Goal: Task Accomplishment & Management: Complete application form

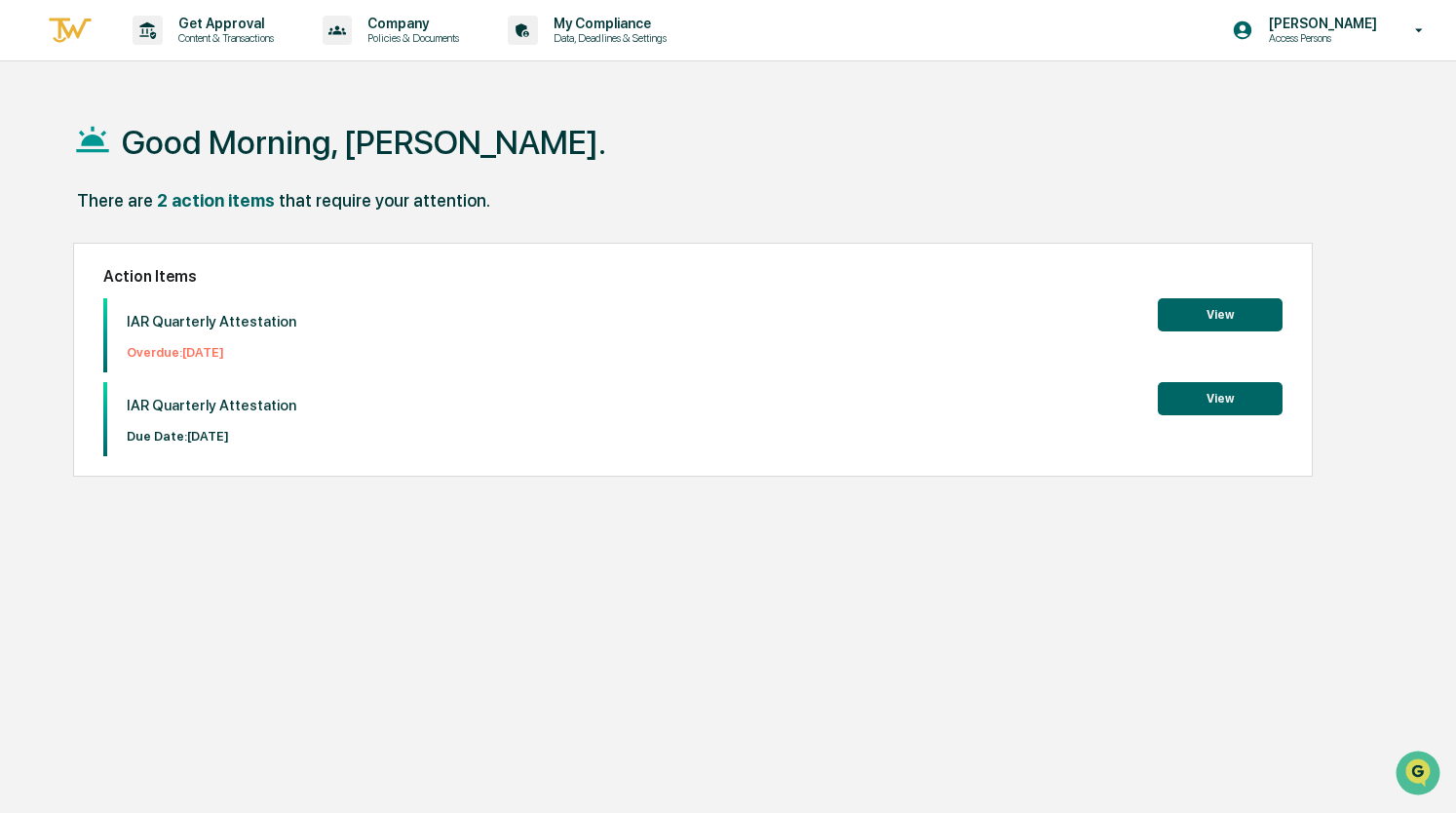
click at [1216, 311] on button "View" at bounding box center [1220, 315] width 125 height 33
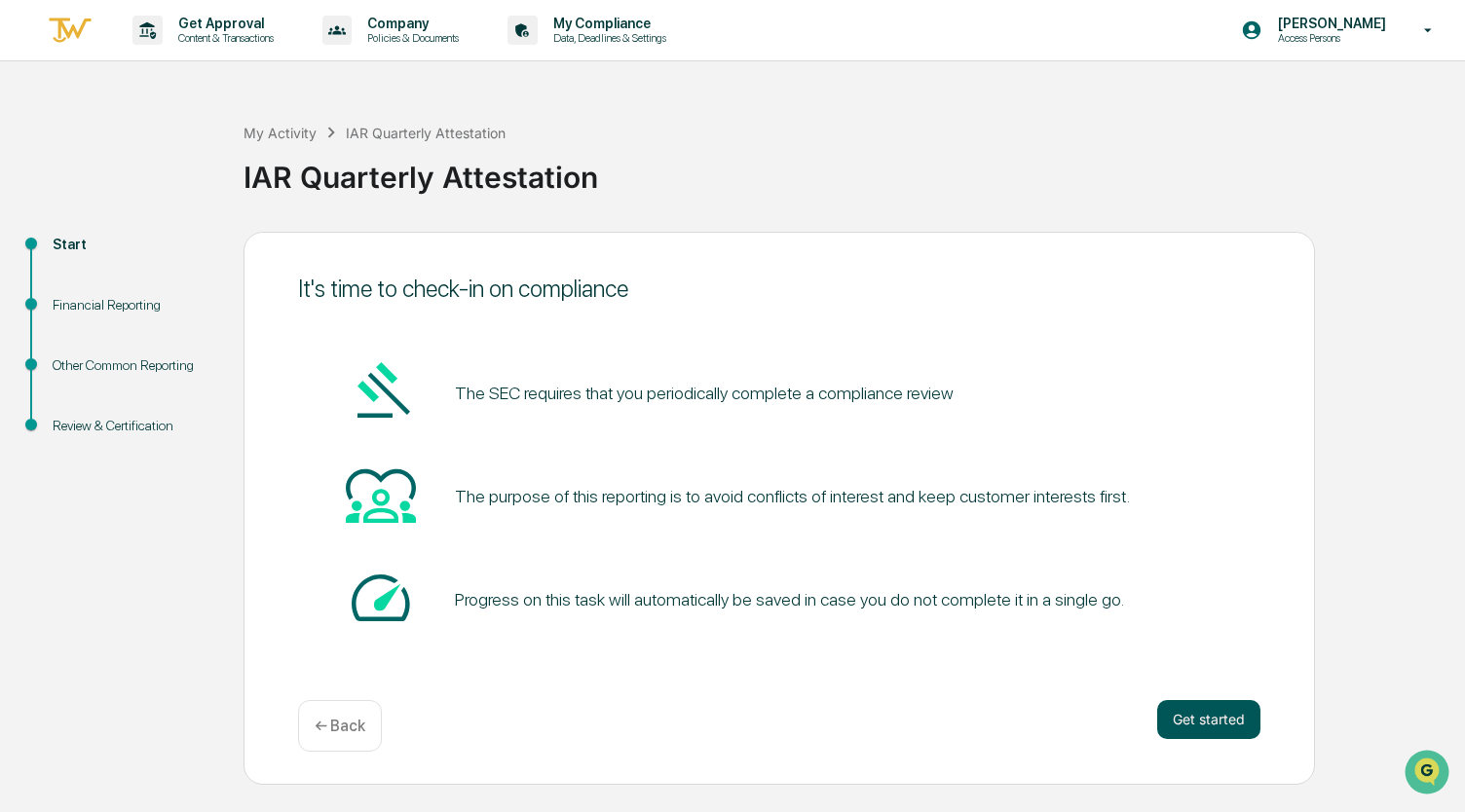
click at [1196, 727] on button "Get started" at bounding box center [1208, 720] width 103 height 39
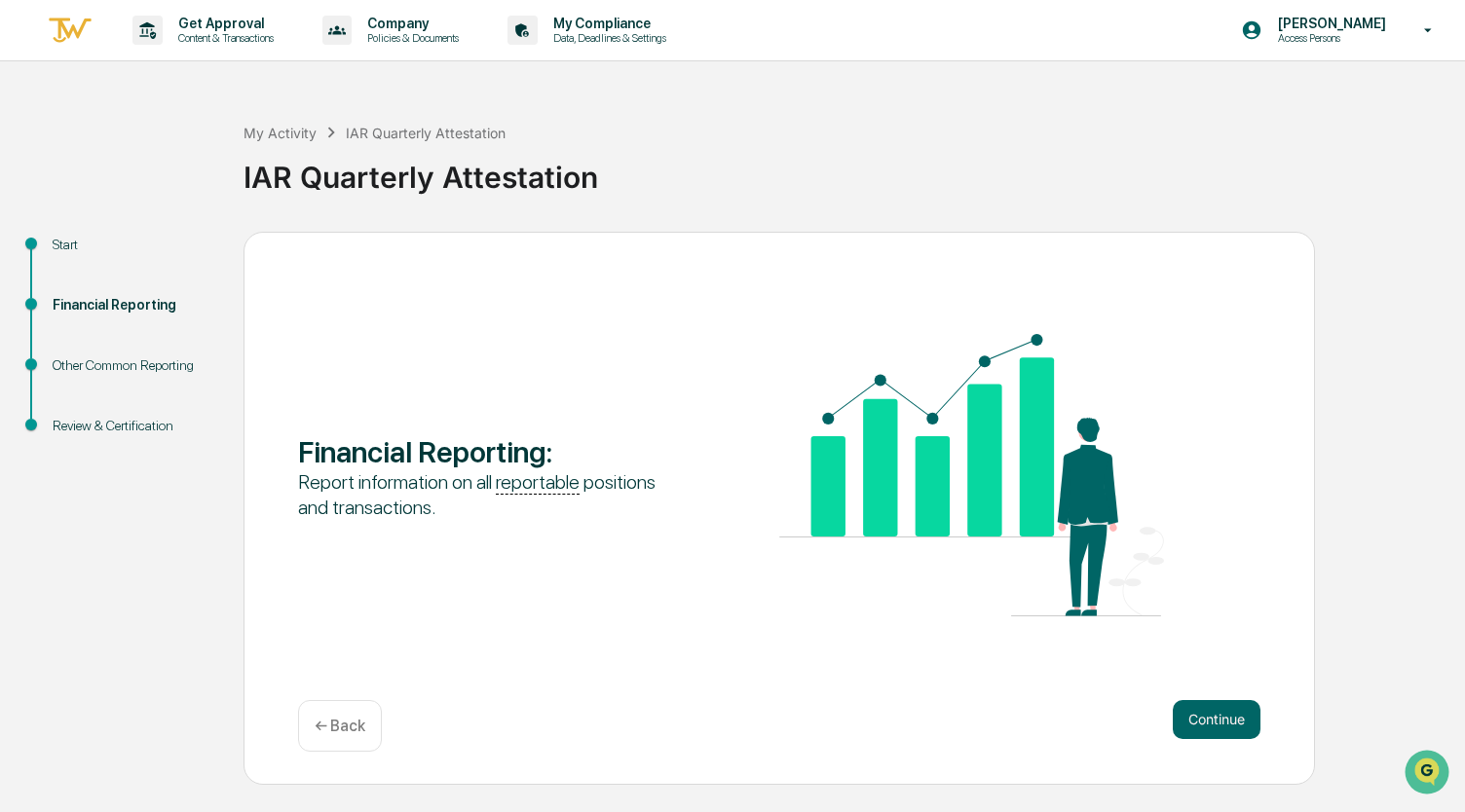
click at [1196, 727] on button "Continue" at bounding box center [1215, 720] width 88 height 39
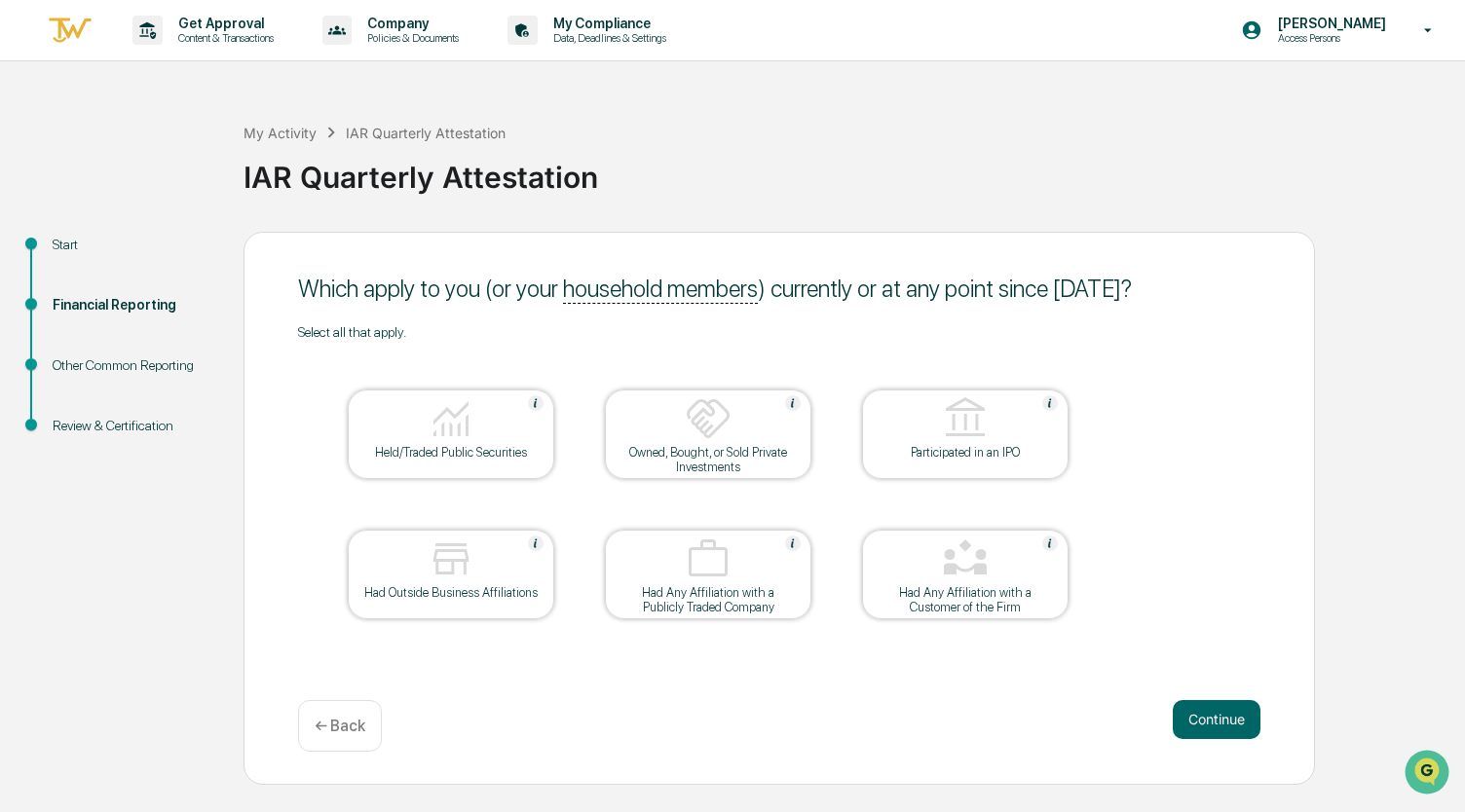
click at [1196, 727] on button "Continue" at bounding box center [1215, 720] width 88 height 39
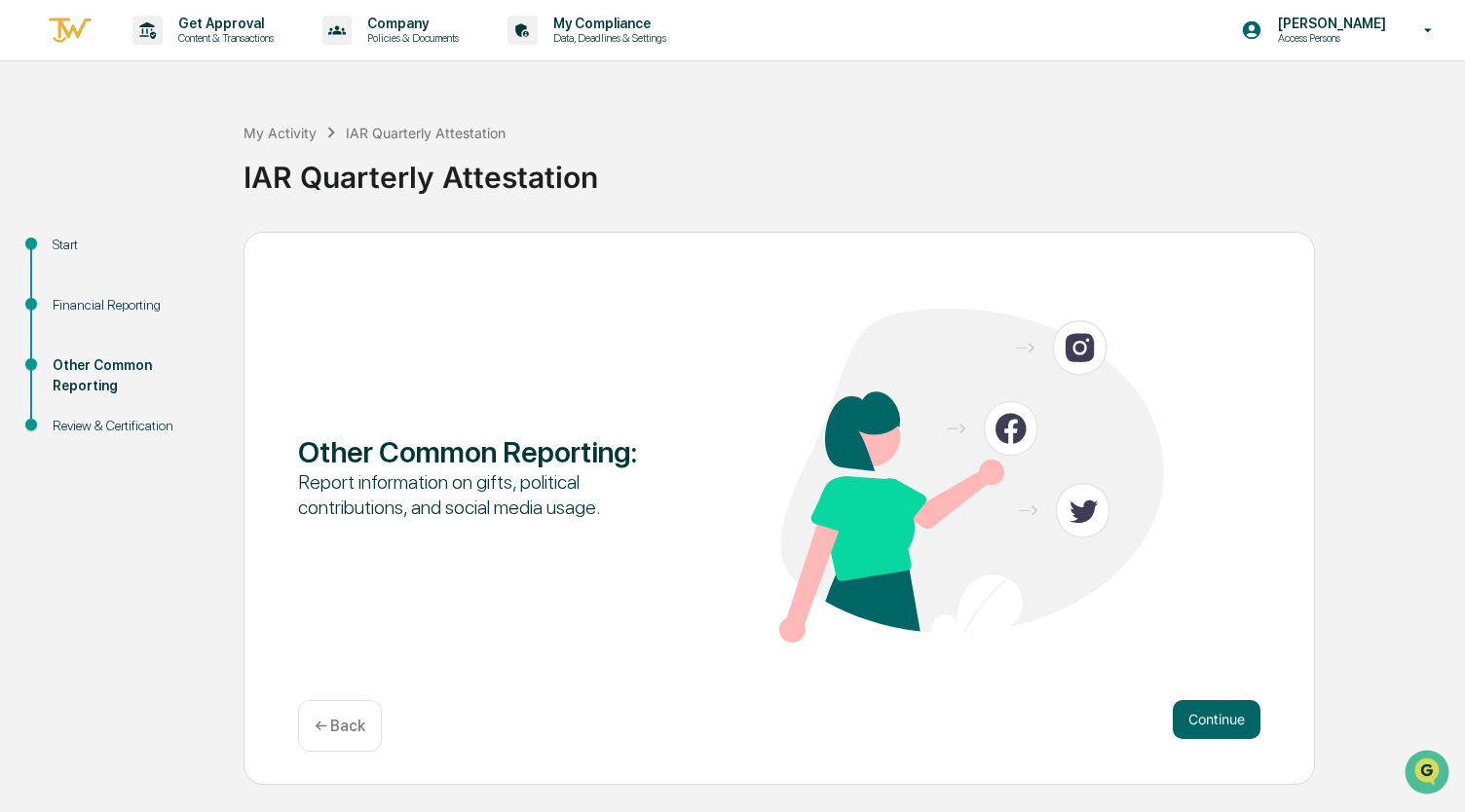
click at [1196, 727] on button "Continue" at bounding box center [1215, 720] width 88 height 39
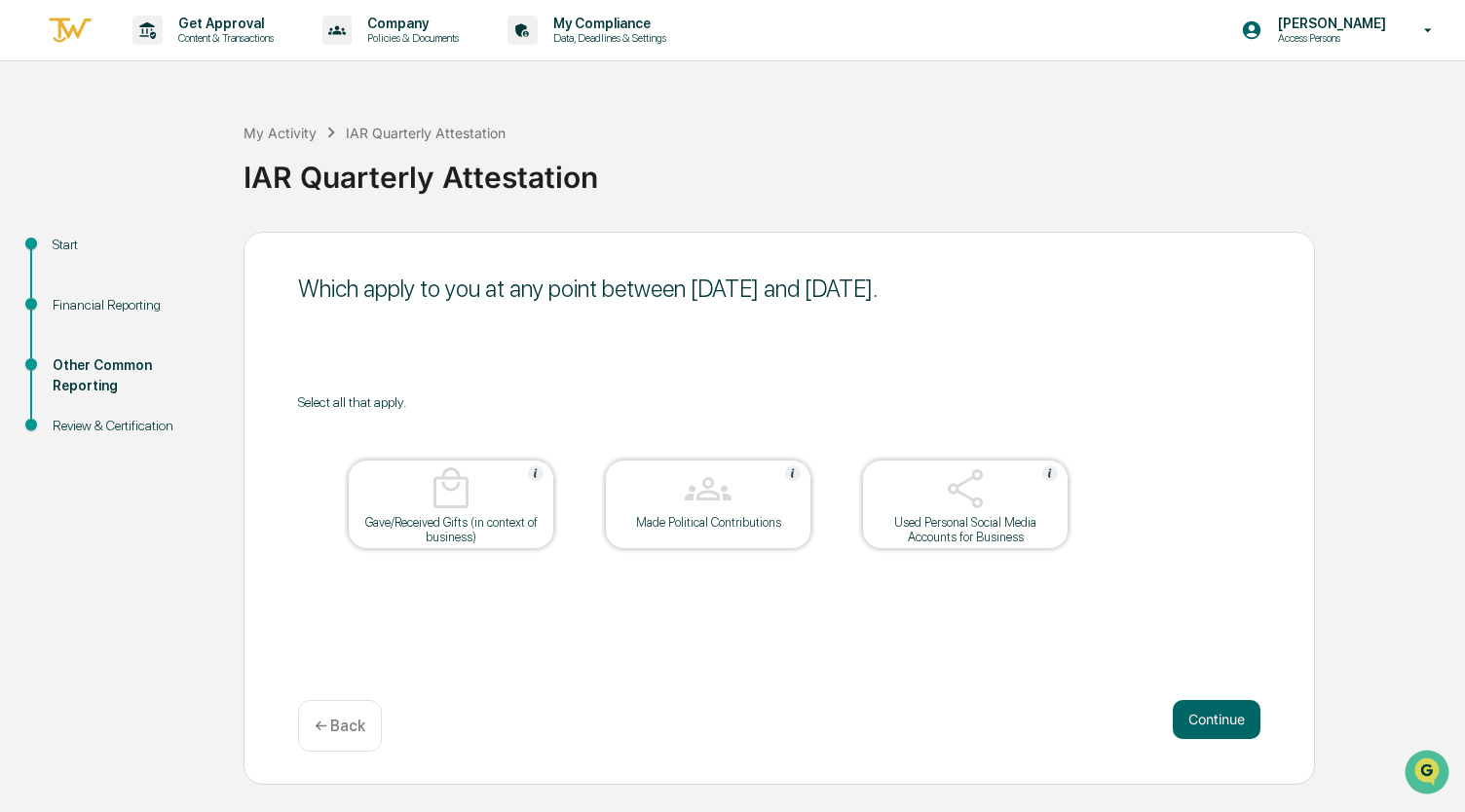
click at [1196, 727] on button "Continue" at bounding box center [1215, 720] width 88 height 39
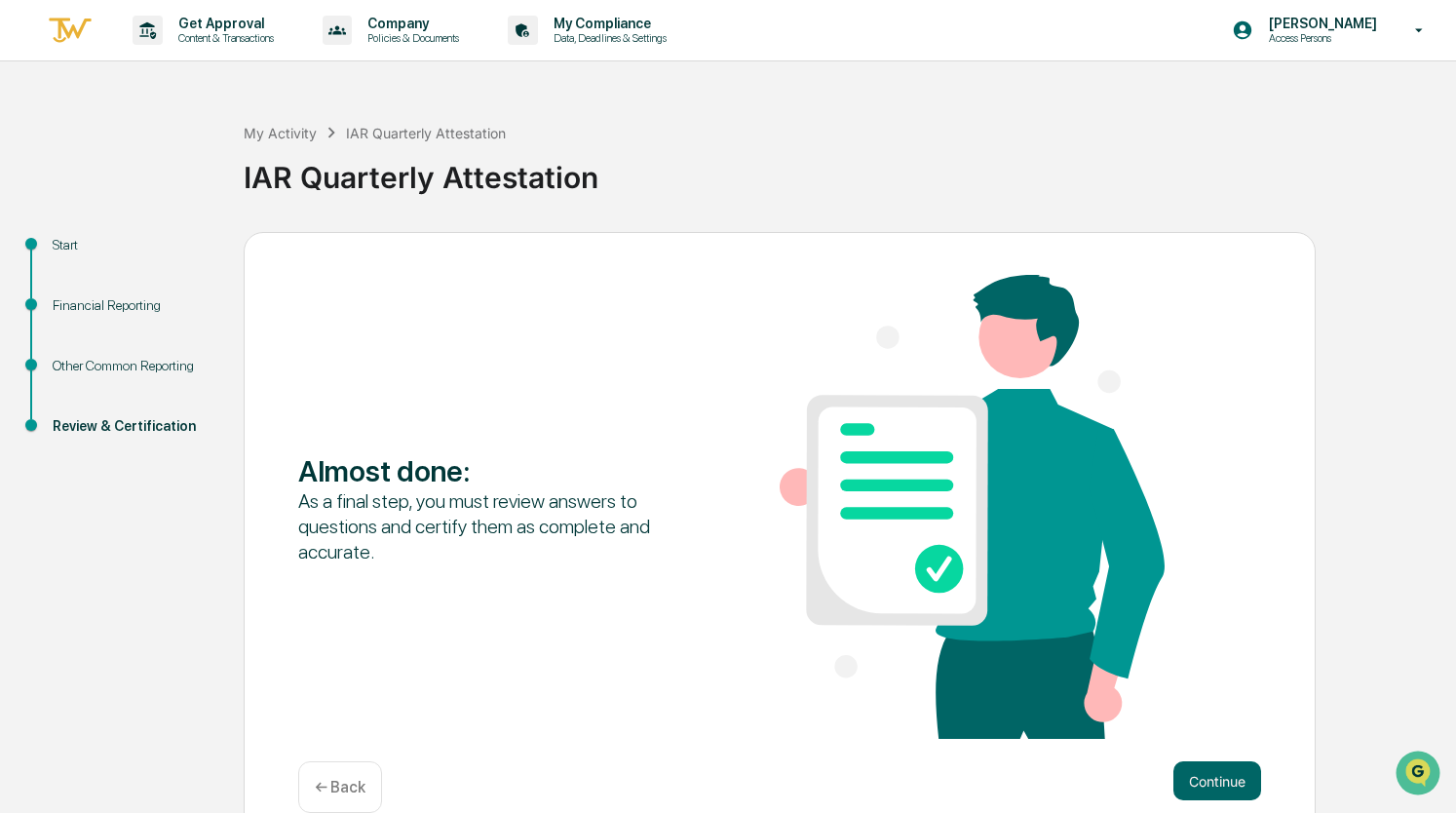
click at [1196, 728] on div "Almost done : As a final step, you must review answers to questions and certify…" at bounding box center [779, 508] width 963 height 468
click at [1214, 782] on button "Continue" at bounding box center [1216, 782] width 88 height 39
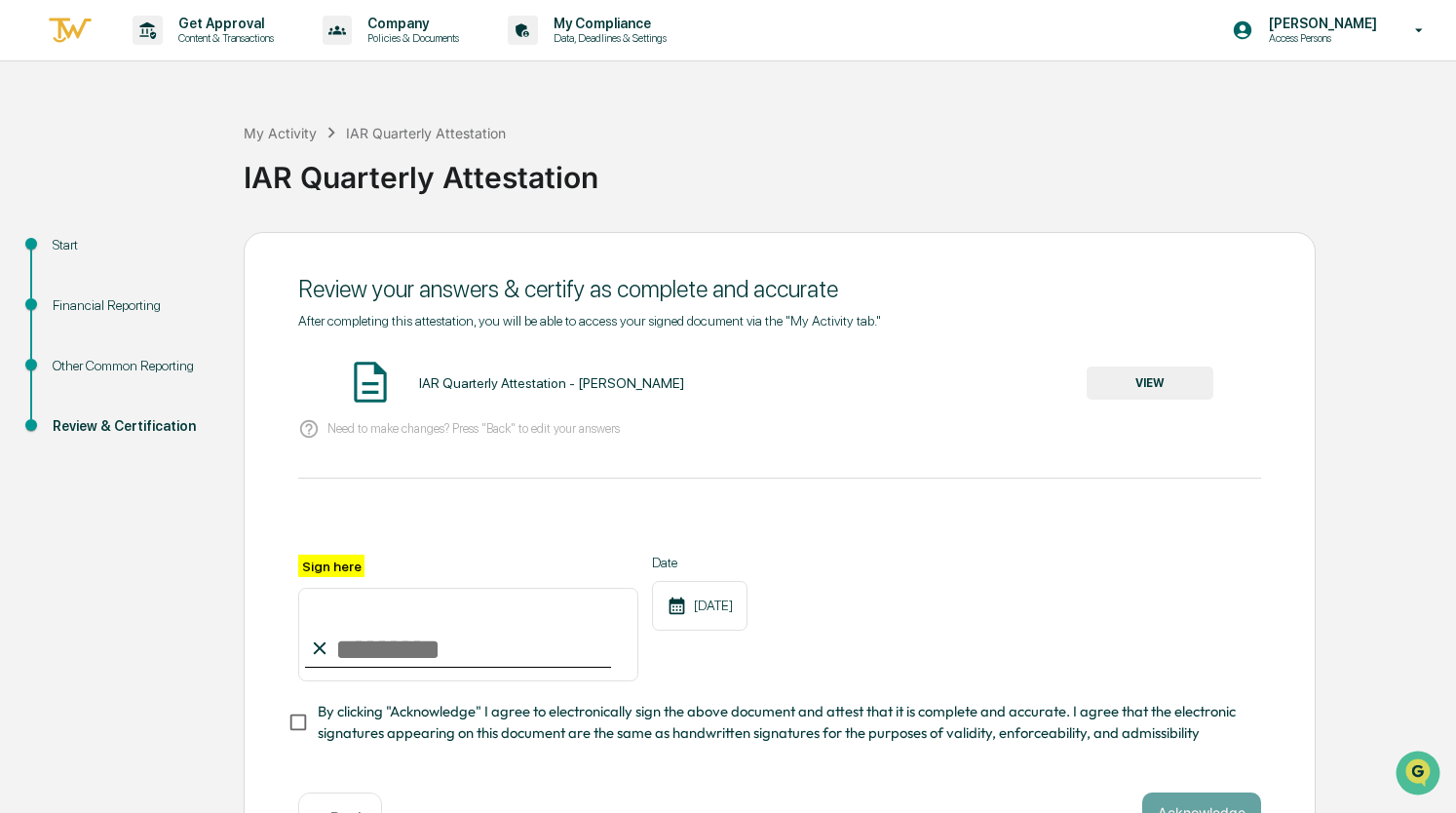
click at [416, 658] on input "Sign here" at bounding box center [468, 634] width 340 height 94
type input "**********"
click at [1184, 803] on button "Acknowledge" at bounding box center [1201, 812] width 119 height 39
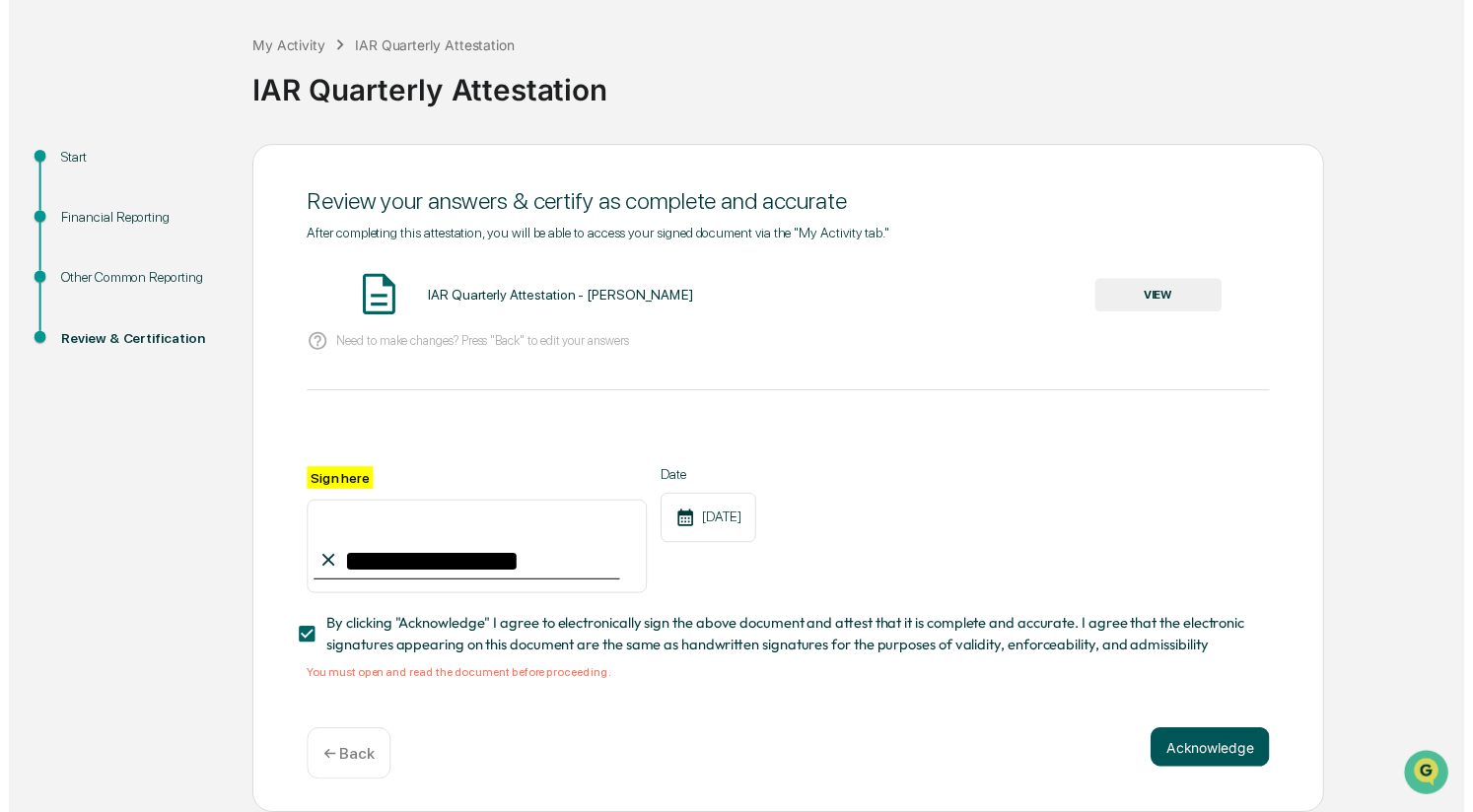
scroll to position [90, 0]
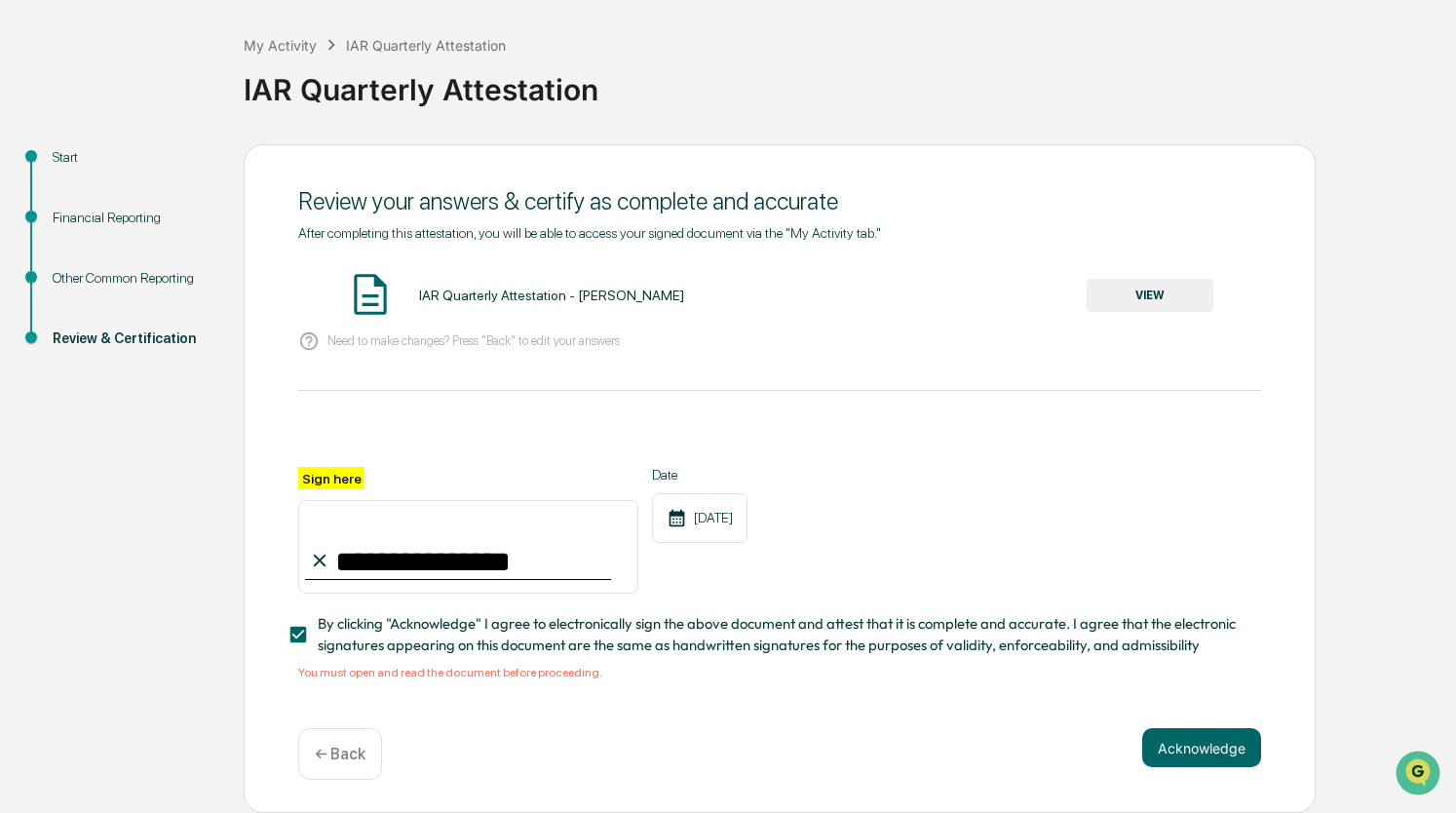
click at [1113, 322] on div "Need to make changes? Press "Back" to edit your answers" at bounding box center [779, 342] width 963 height 40
click at [1122, 304] on button "VIEW" at bounding box center [1149, 295] width 127 height 33
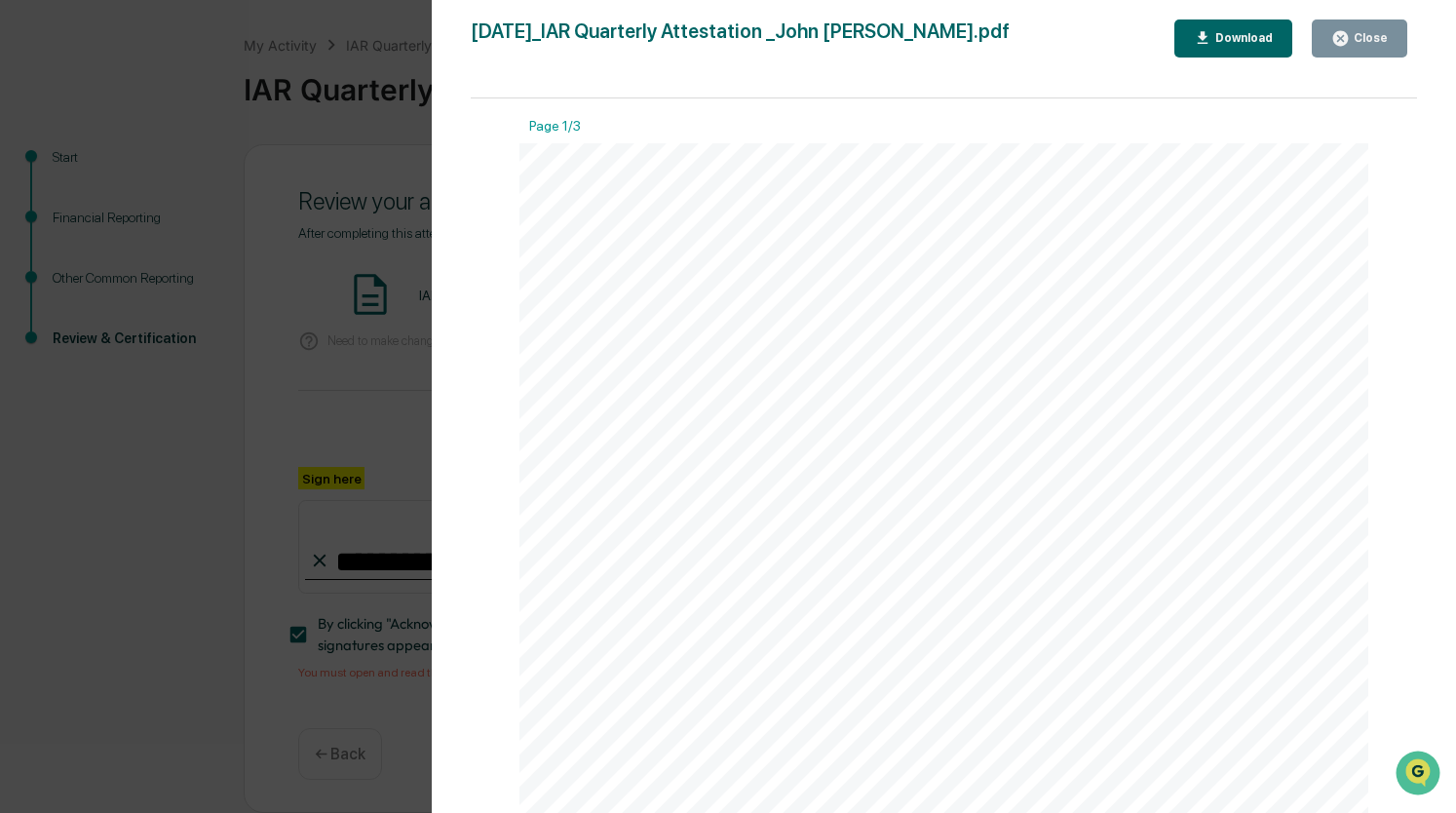
click at [1360, 31] on div "Close" at bounding box center [1368, 38] width 38 height 14
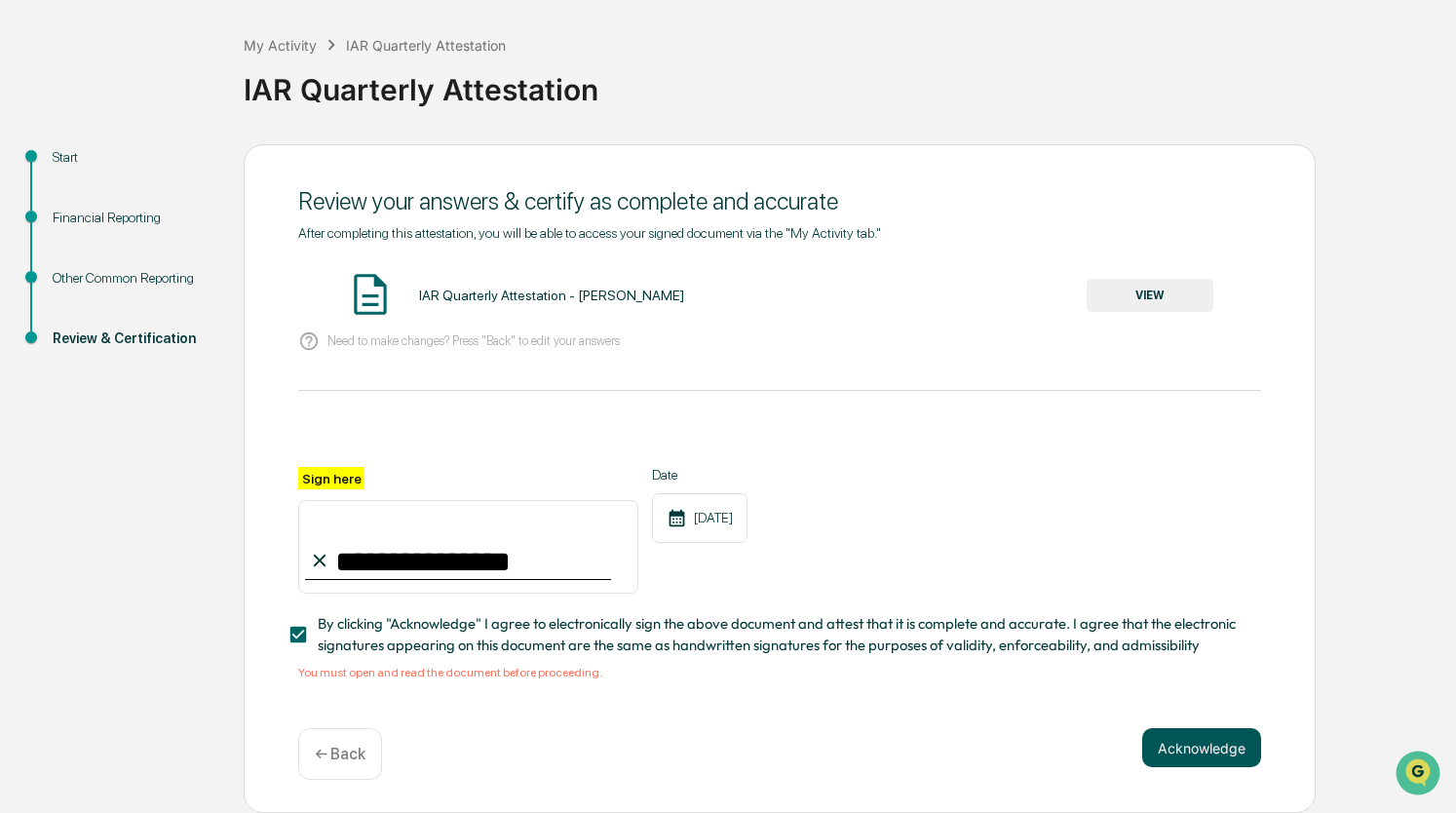
click at [1212, 756] on button "Acknowledge" at bounding box center [1201, 748] width 119 height 39
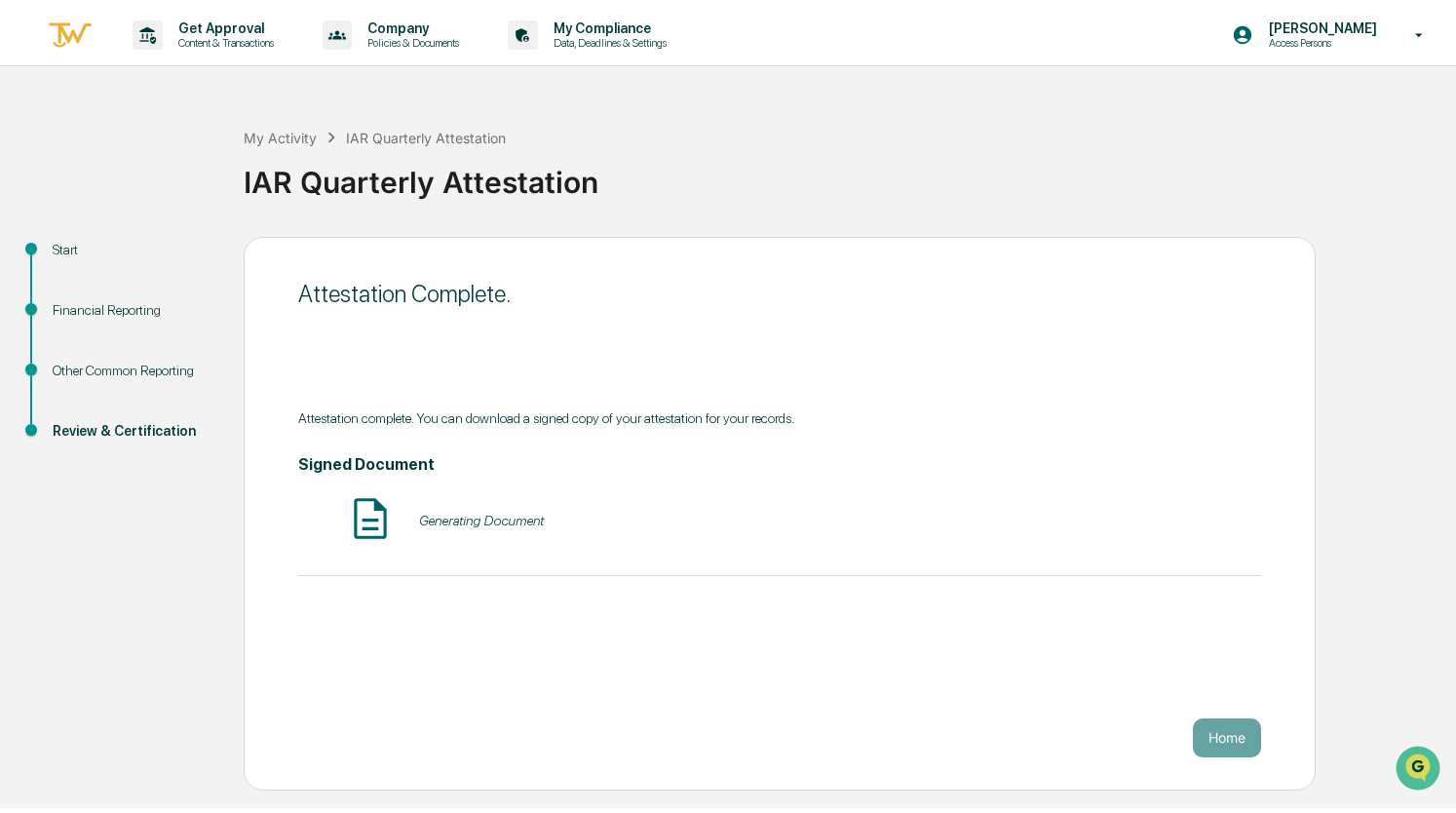
scroll to position [0, 0]
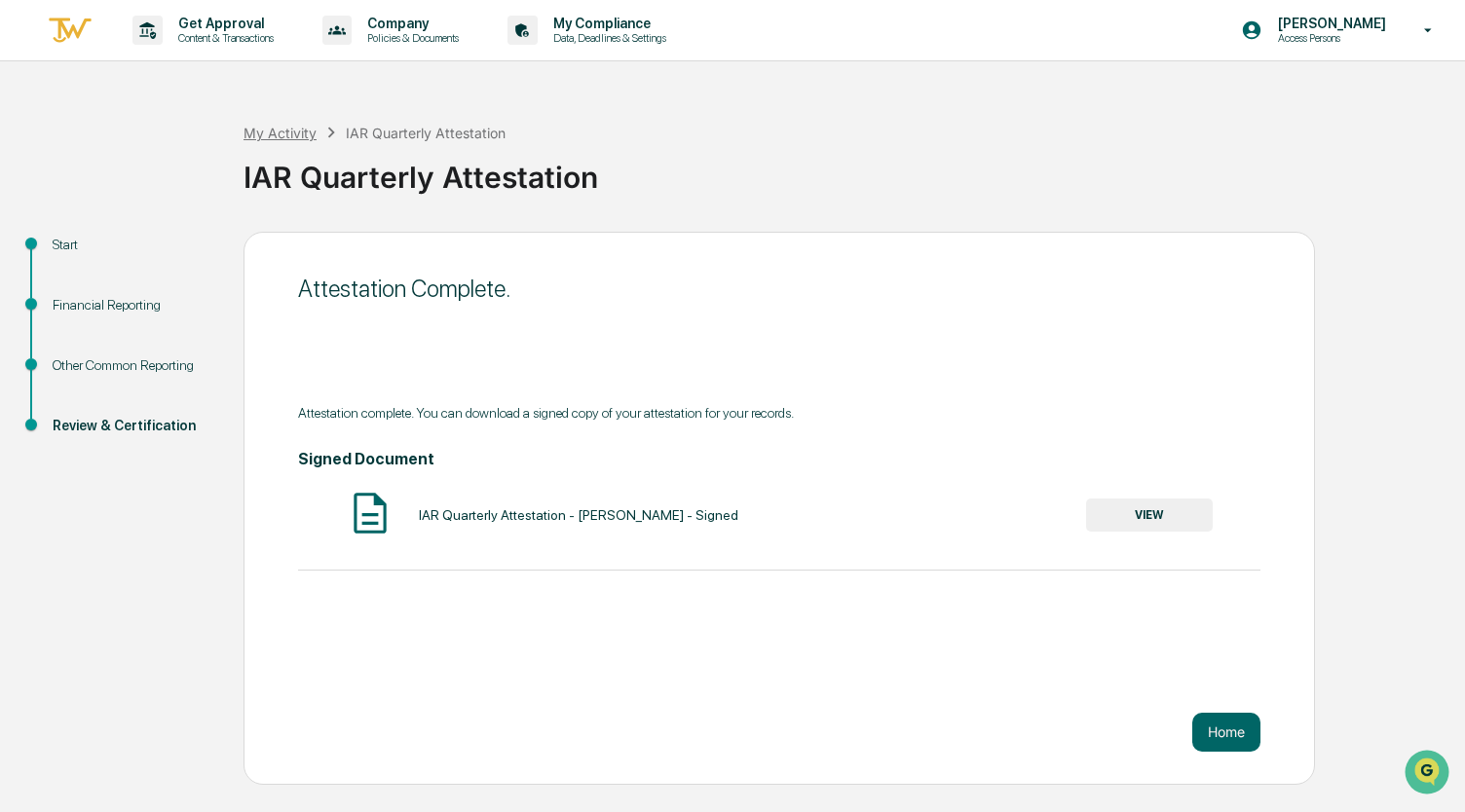
click at [279, 132] on div "My Activity" at bounding box center [280, 133] width 73 height 17
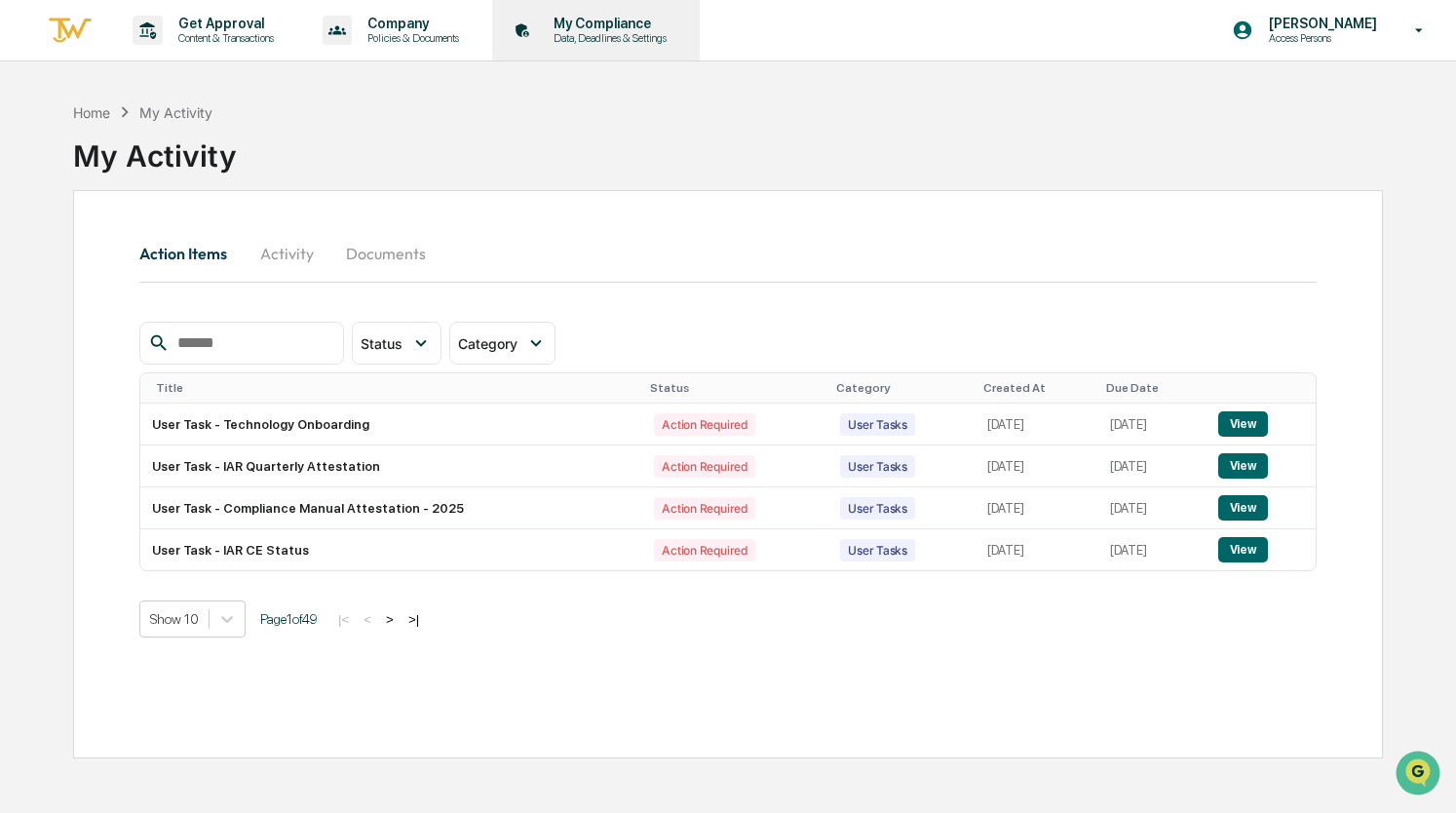
click at [563, 40] on p "Data, Deadlines & Settings" at bounding box center [607, 38] width 139 height 14
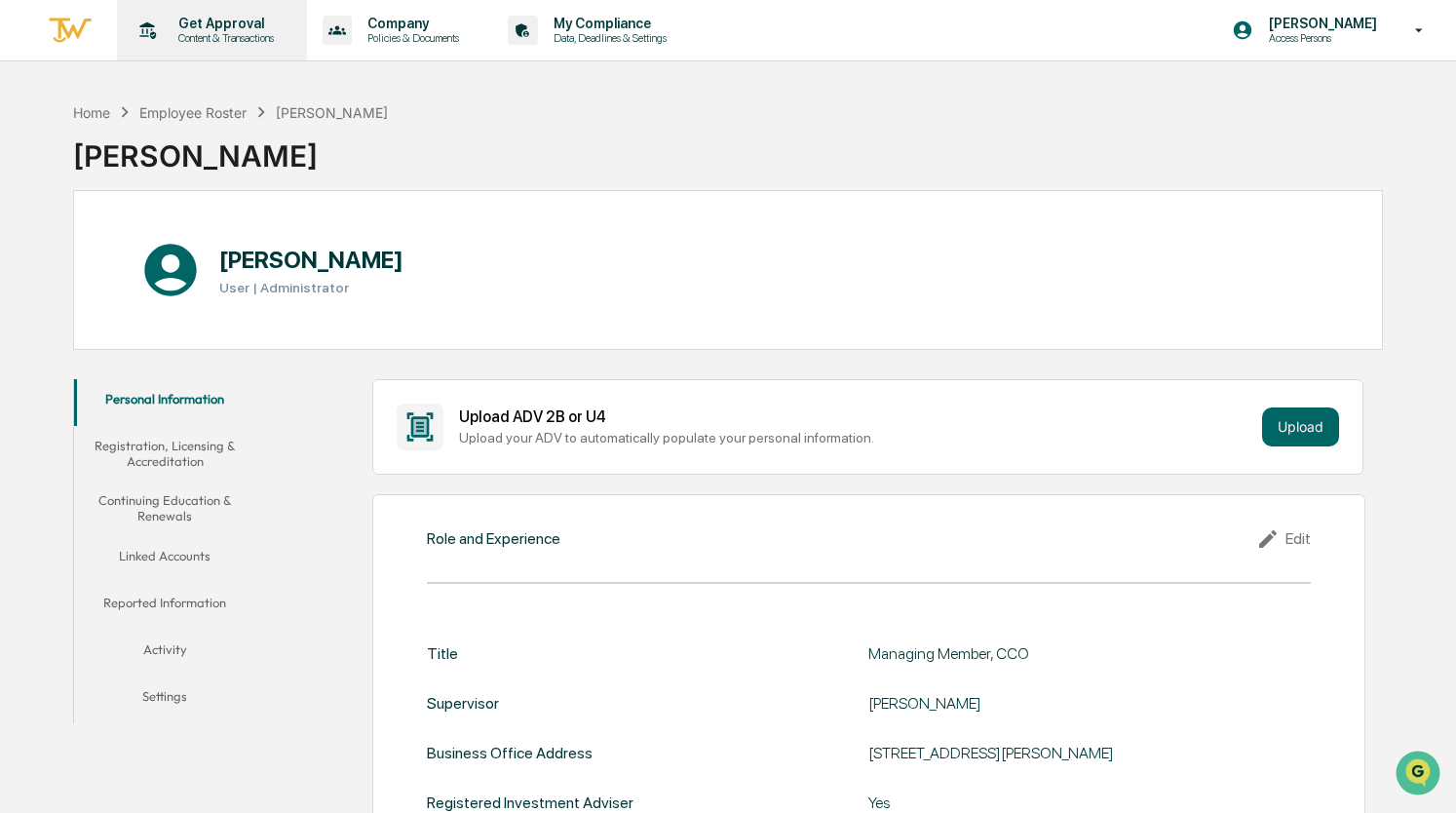
click at [224, 31] on p "Content & Transactions" at bounding box center [222, 38] width 121 height 14
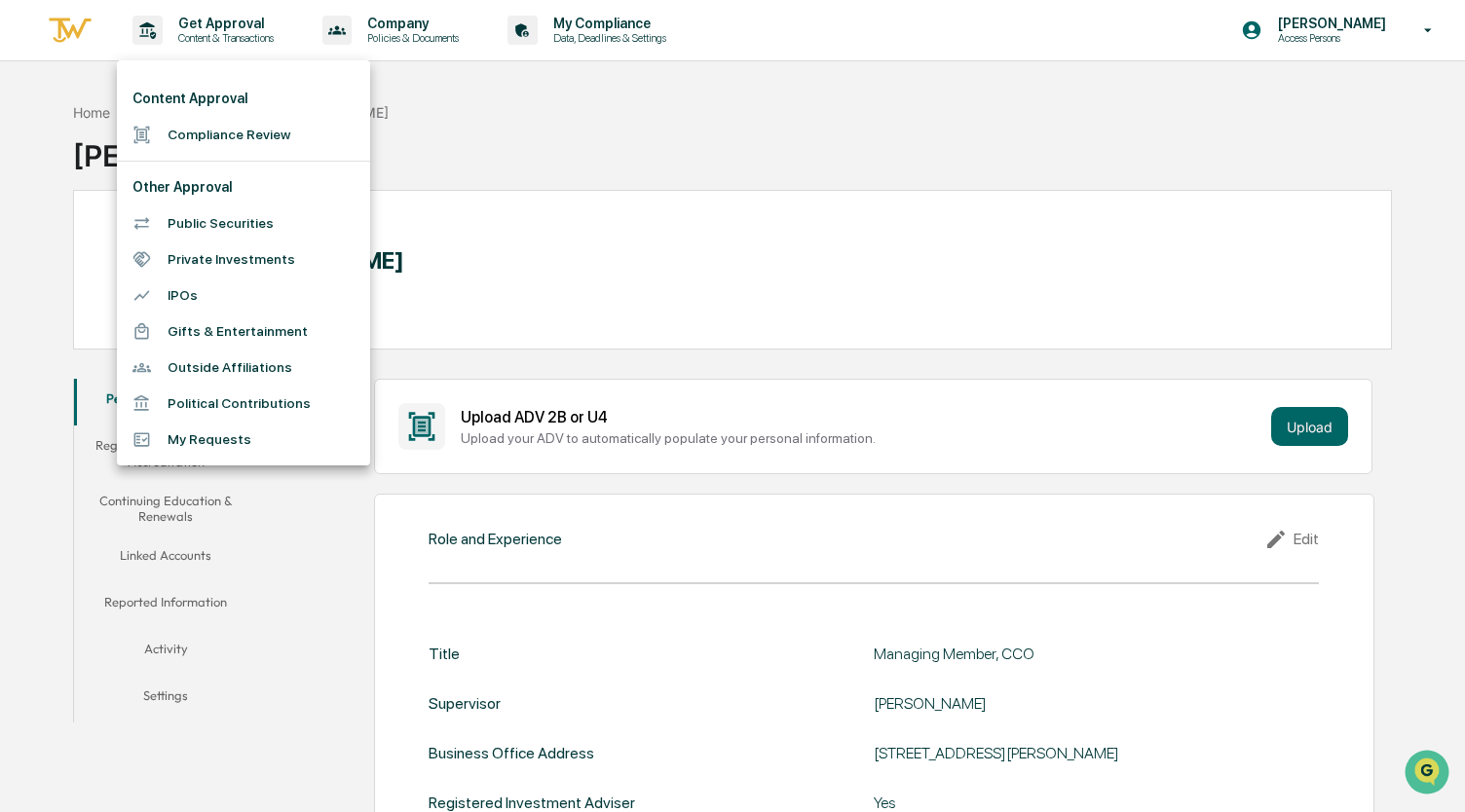
click at [427, 31] on div at bounding box center [732, 406] width 1465 height 812
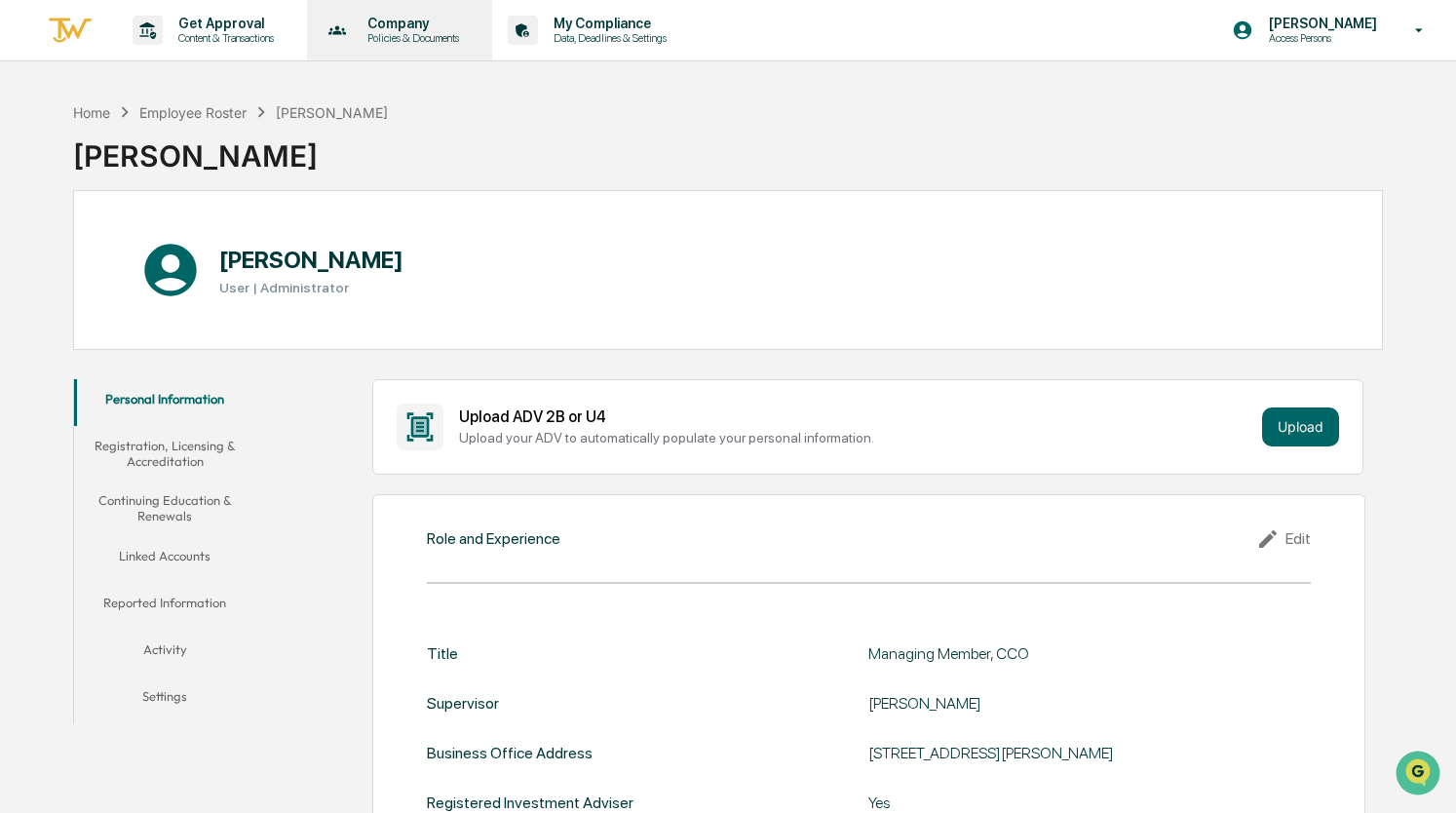
click at [425, 21] on p "Company" at bounding box center [410, 24] width 117 height 16
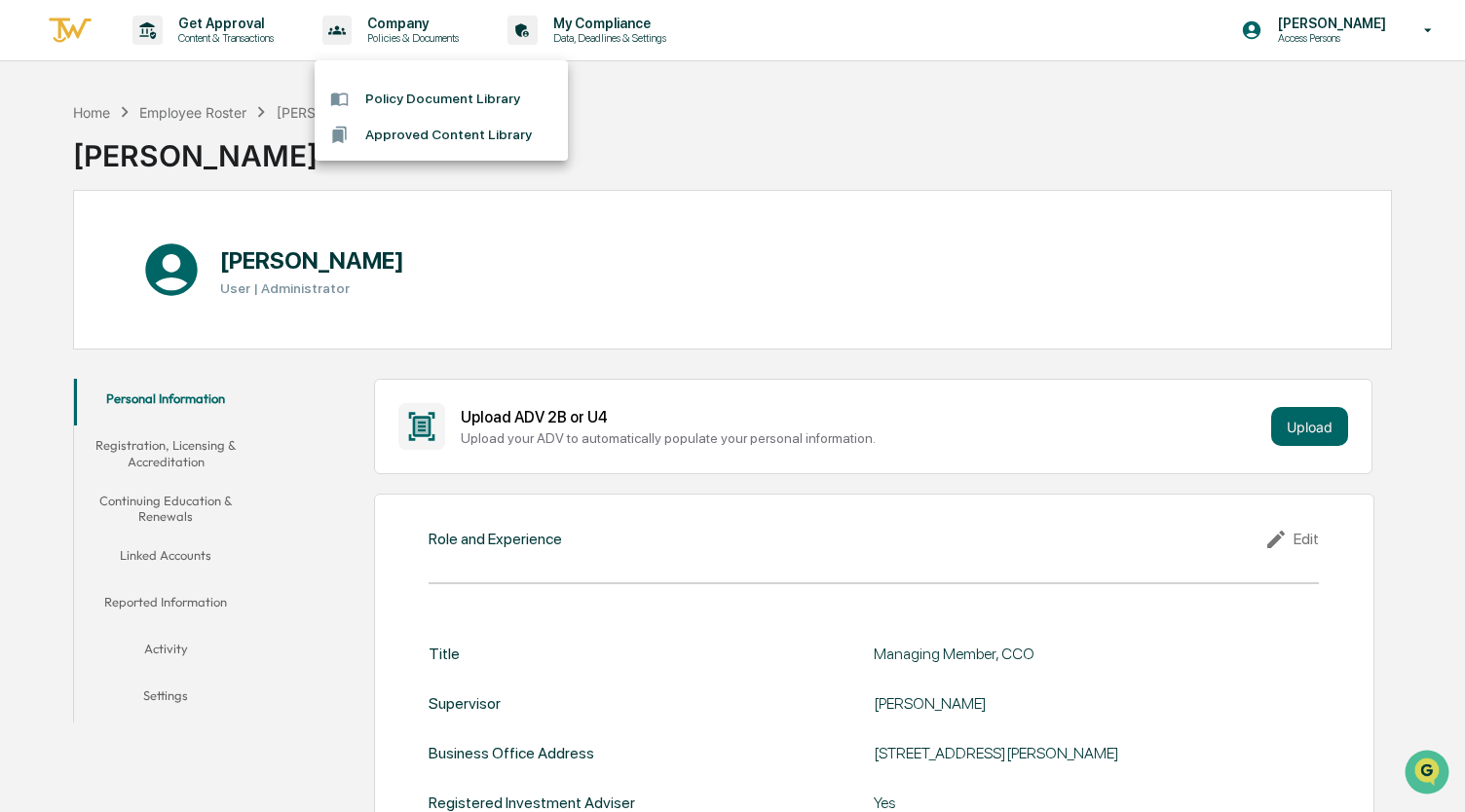
click at [647, 157] on div at bounding box center [732, 406] width 1465 height 812
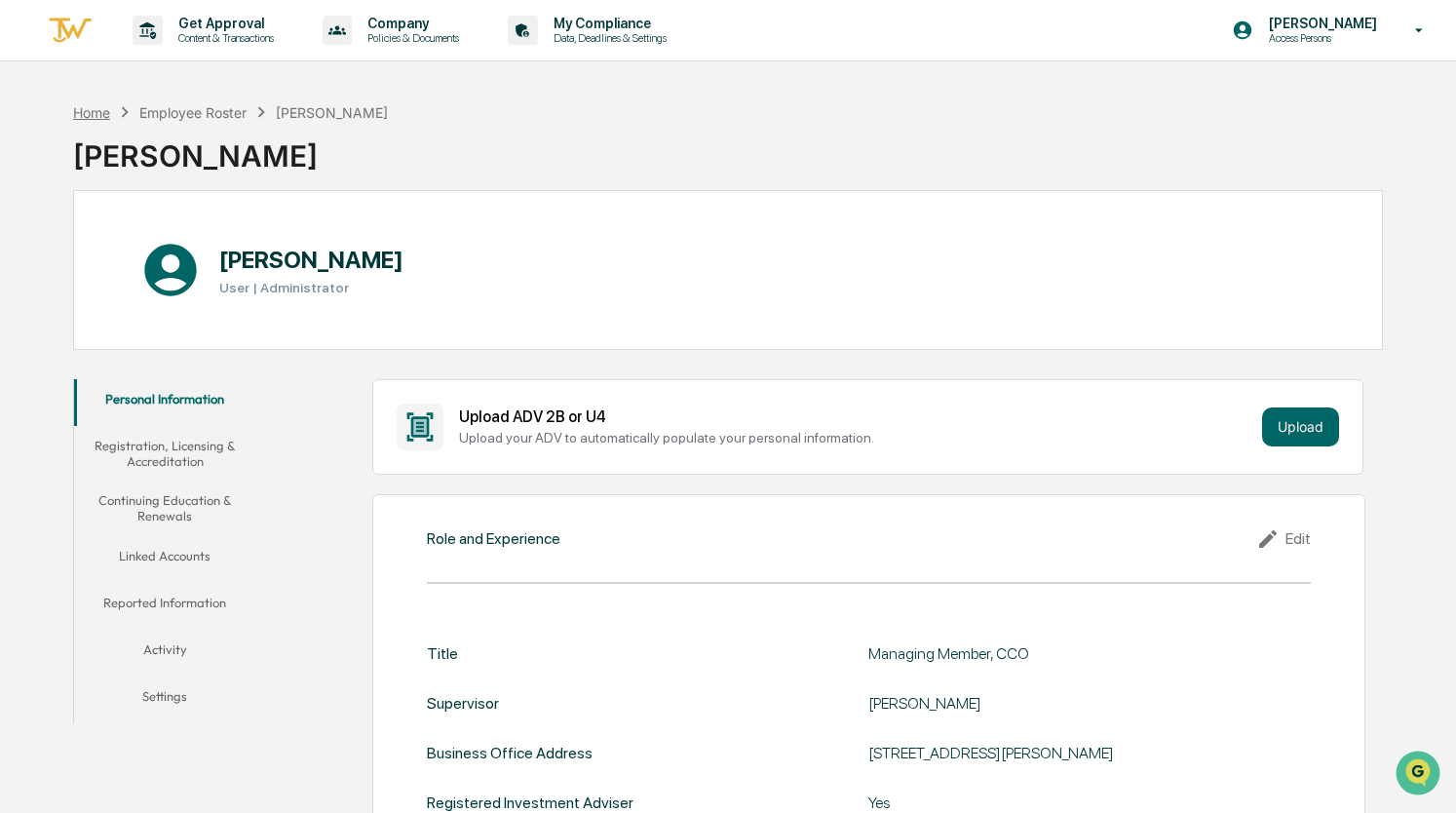
click at [85, 112] on div "Home" at bounding box center [91, 112] width 37 height 17
